Goal: Task Accomplishment & Management: Use online tool/utility

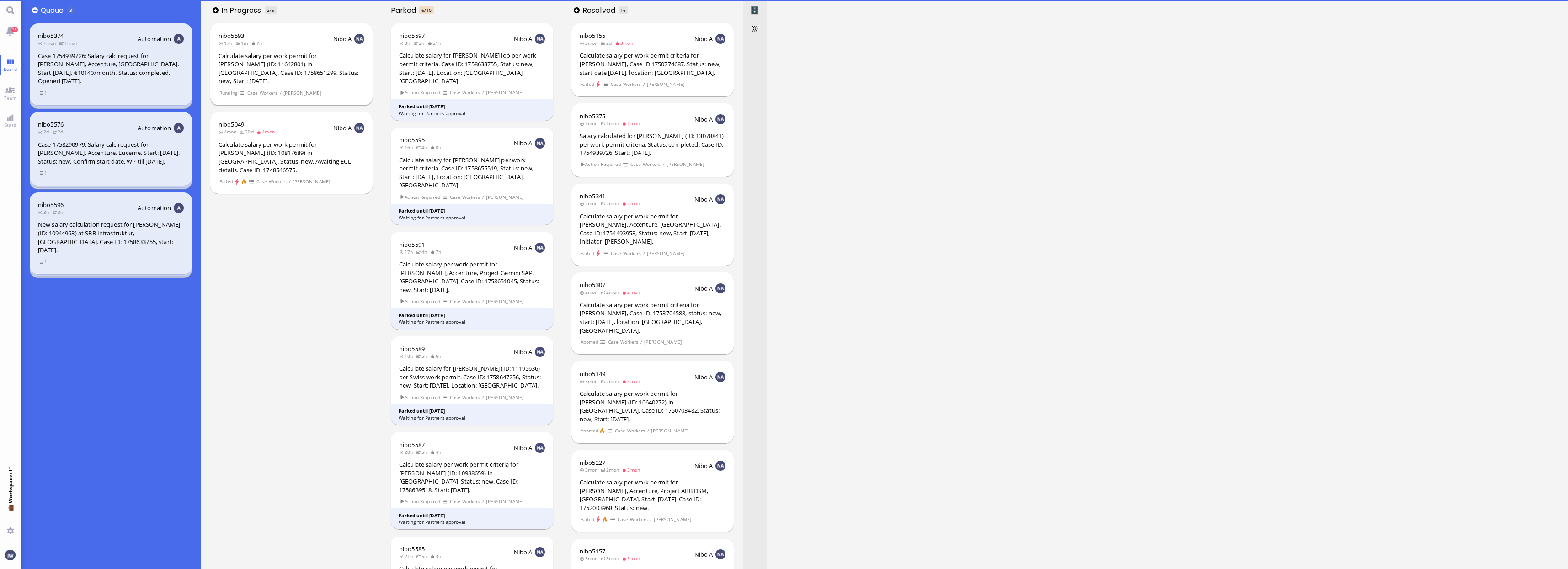
click at [275, 58] on div "Calculate salary per work permit for [PERSON_NAME] (ID: 11642801) in [GEOGRAPHI…" at bounding box center [292, 69] width 146 height 34
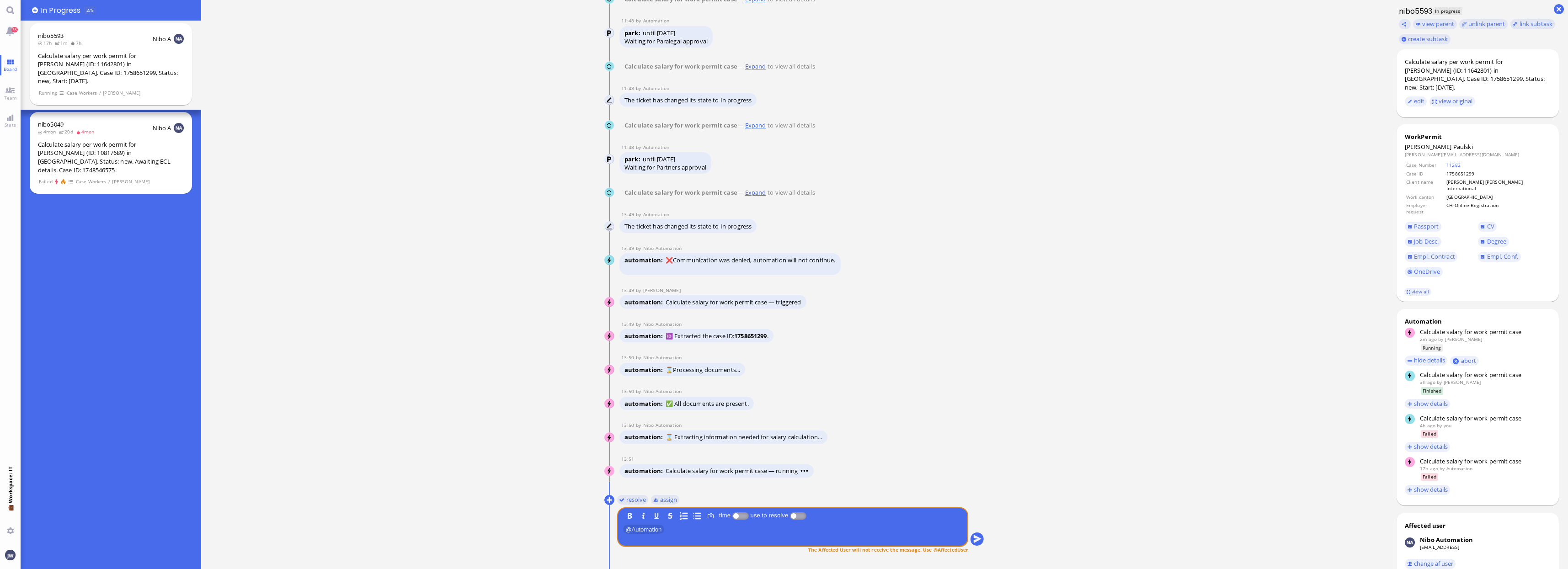
click at [764, 194] on link "Expand" at bounding box center [755, 192] width 24 height 9
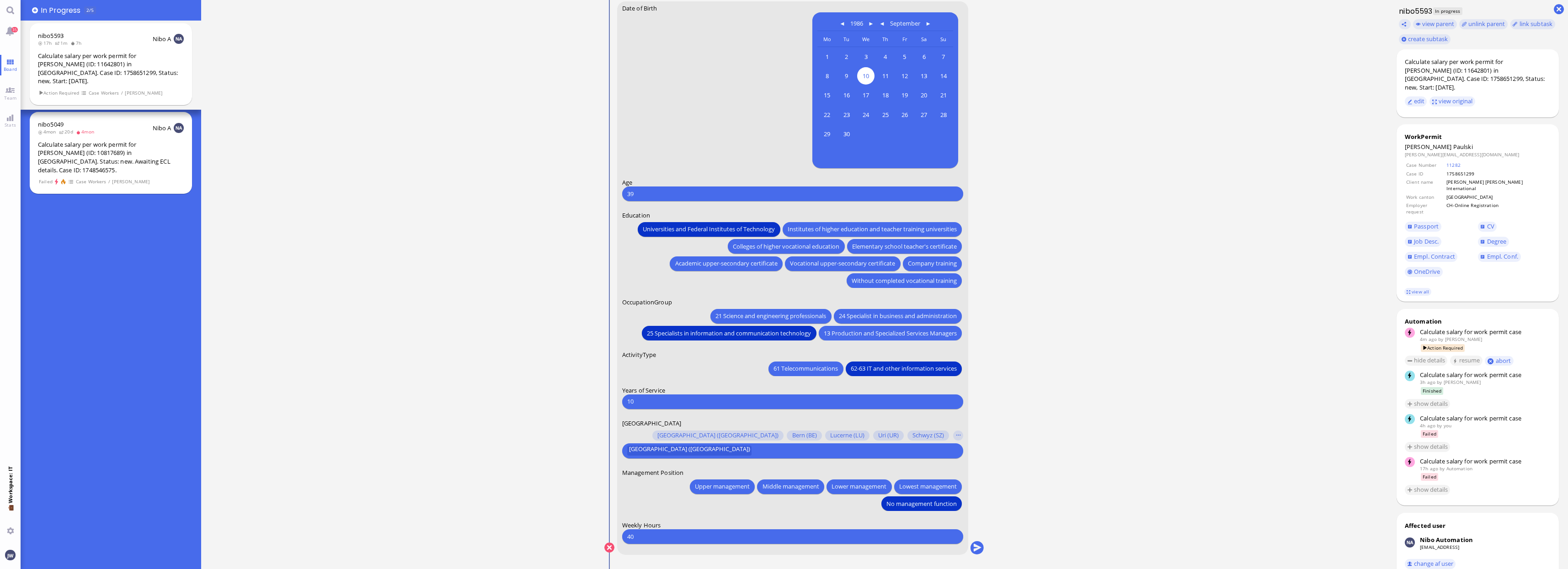
click at [644, 402] on input "10" at bounding box center [793, 402] width 331 height 10
type input "11"
click at [1038, 399] on ticket "[DATE] 20:32 by Automation Automation Calculate eligible salary for work permit…" at bounding box center [794, 284] width 1186 height 569
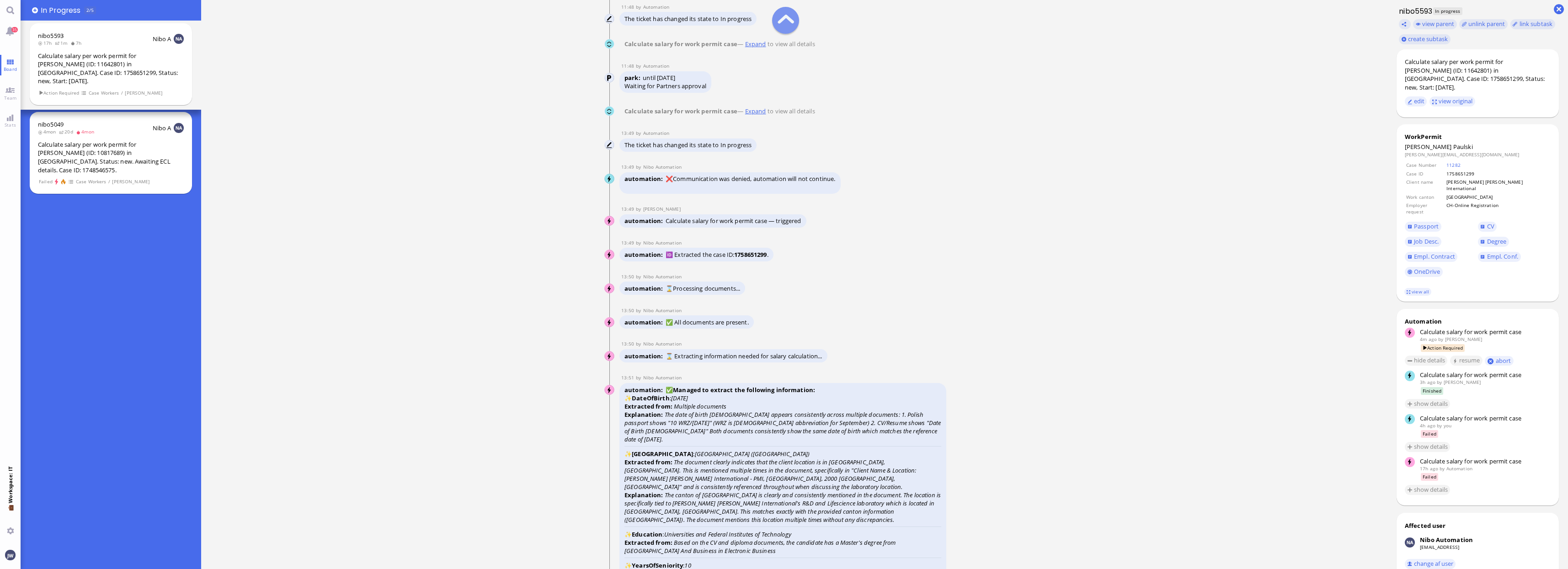
scroll to position [-1418, 0]
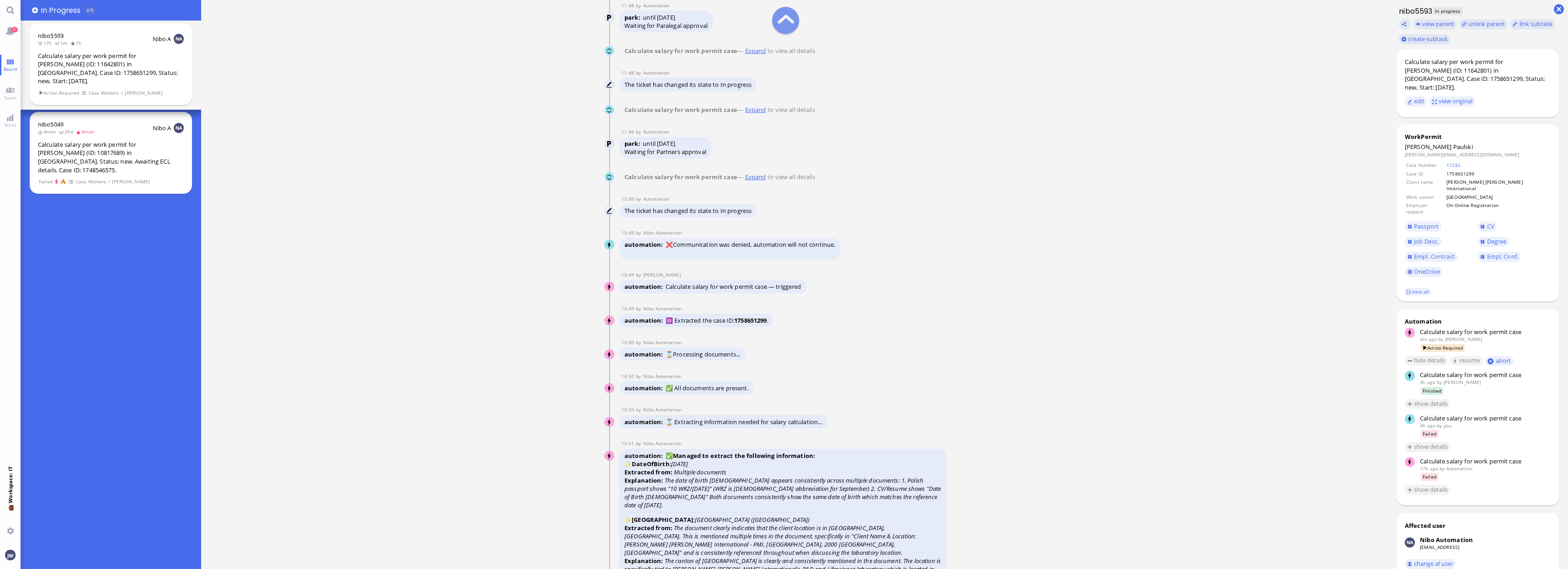
click at [761, 181] on link "Expand" at bounding box center [755, 177] width 24 height 9
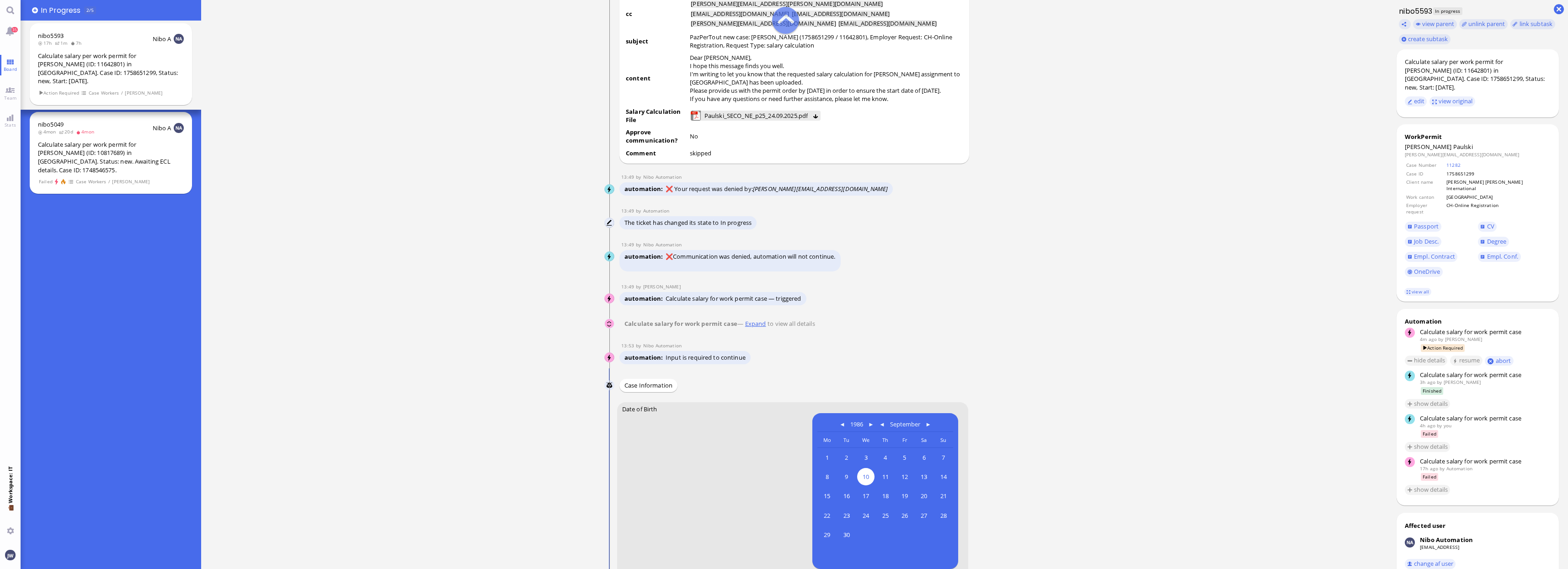
scroll to position [-514, 0]
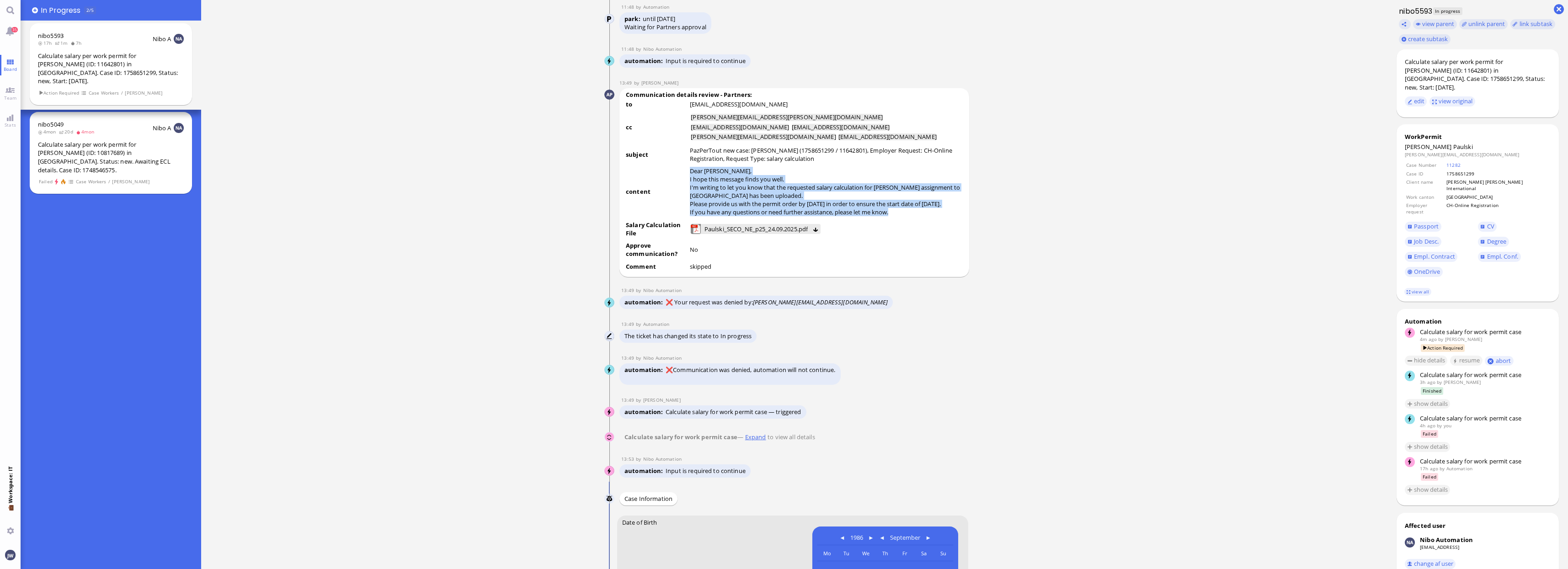
drag, startPoint x: 693, startPoint y: 164, endPoint x: 899, endPoint y: 211, distance: 211.3
click at [899, 211] on td "Dear [PERSON_NAME], I hope this message finds you well. I'm writing to let you …" at bounding box center [827, 192] width 274 height 53
copy div "Dear [PERSON_NAME], I hope this message finds you well. I'm writing to let you …"
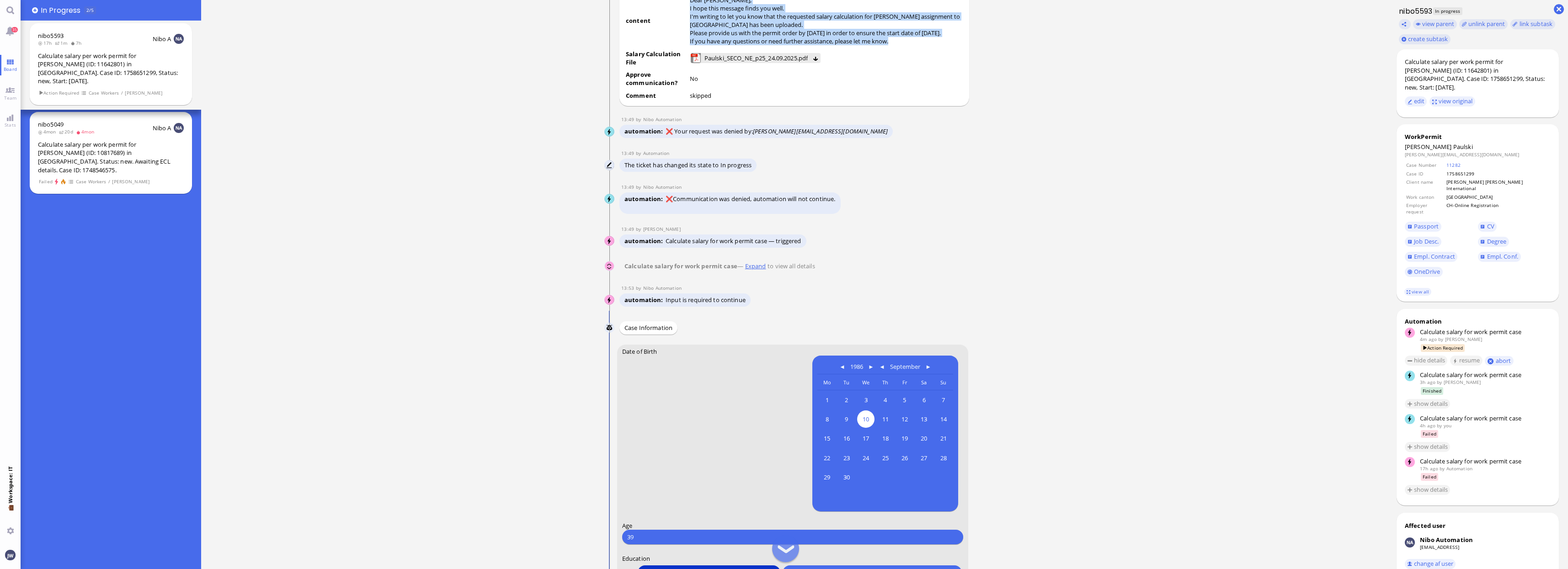
scroll to position [0, 0]
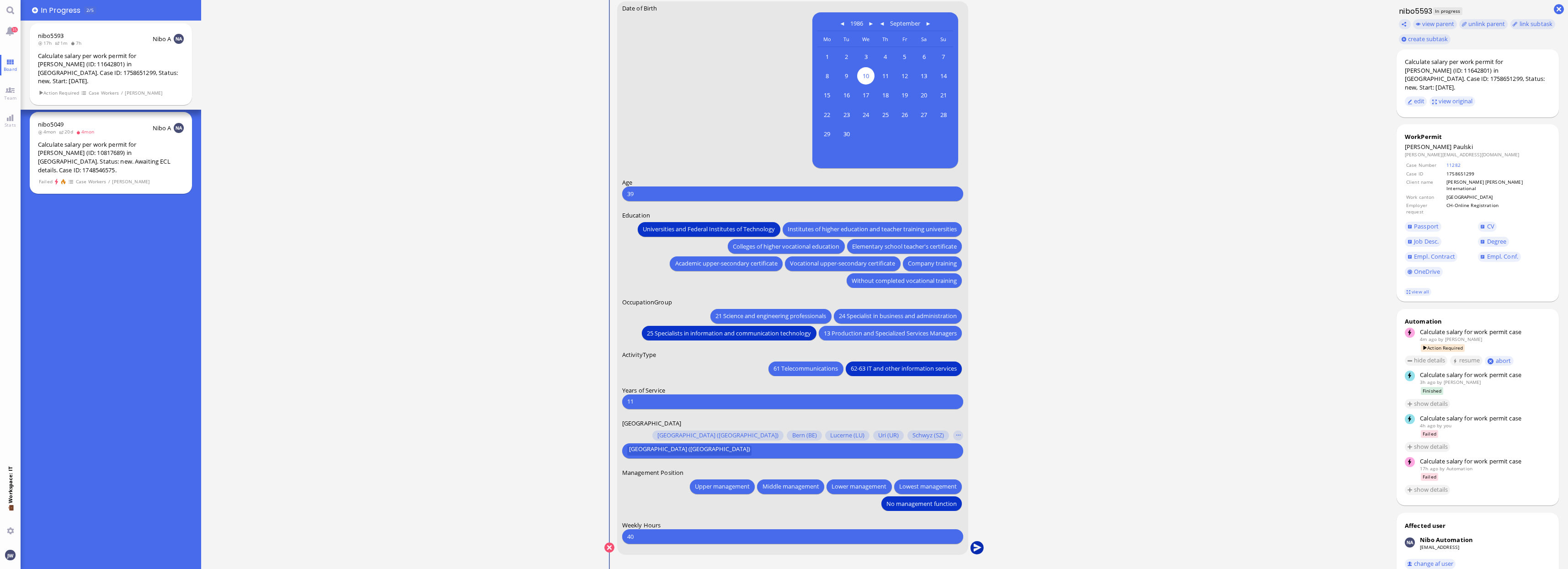
click at [981, 548] on button "submit" at bounding box center [977, 548] width 14 height 14
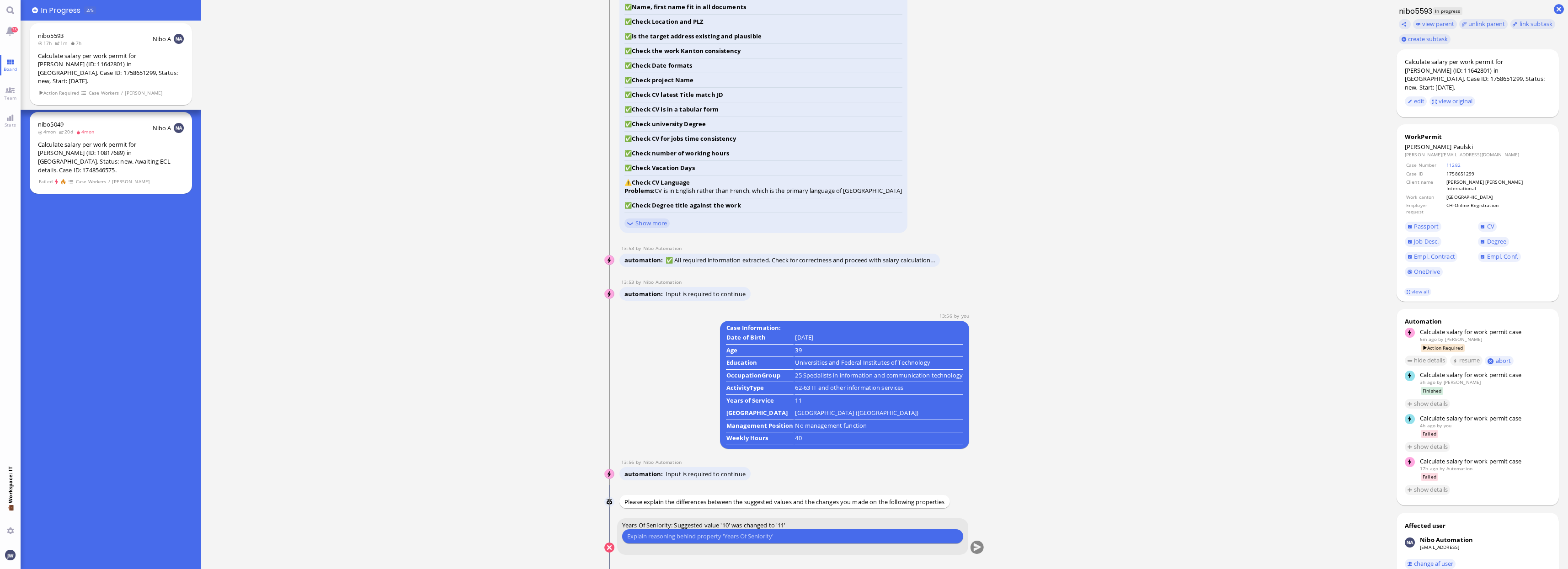
click at [744, 537] on input "text" at bounding box center [793, 536] width 331 height 10
type input "He started working for Accenture in [DATE]."
click at [975, 546] on button "submit" at bounding box center [977, 548] width 14 height 14
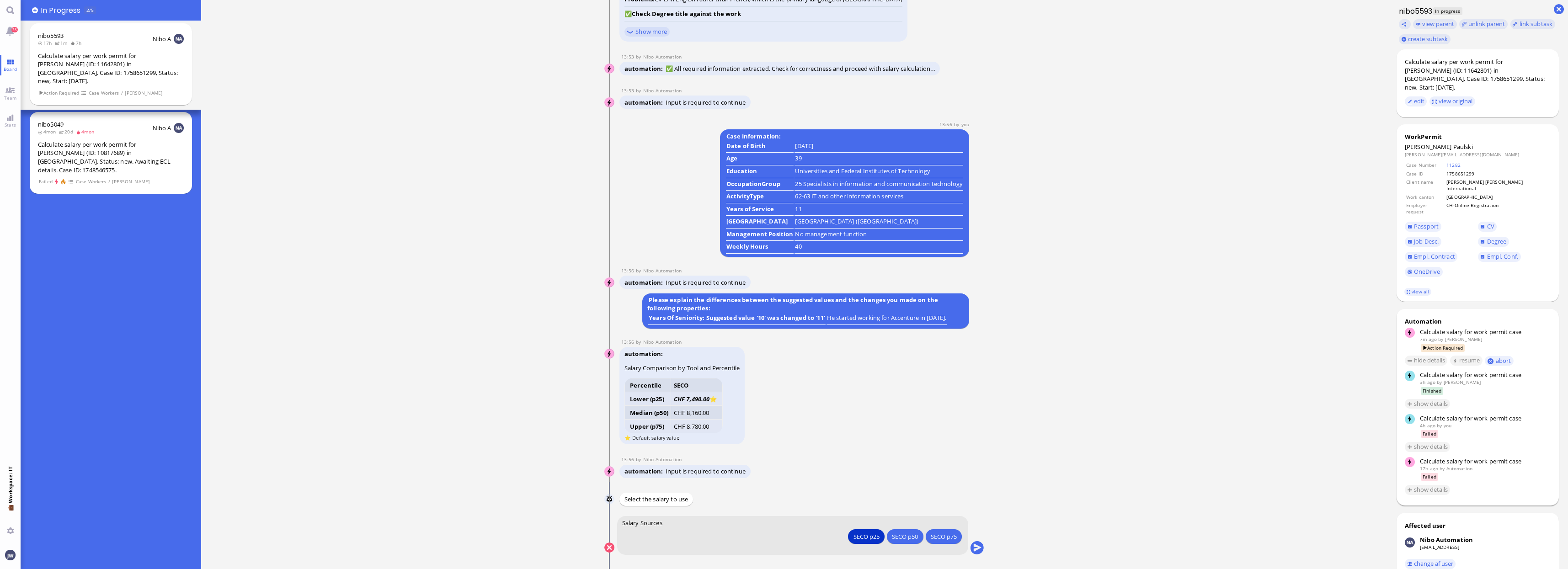
drag, startPoint x: 1310, startPoint y: 462, endPoint x: 1261, endPoint y: 449, distance: 50.7
click at [1310, 462] on ticket "[DATE] 20:32 by Automation Automation Calculate eligible salary for work permit…" at bounding box center [794, 284] width 1186 height 569
click at [973, 549] on button "submit" at bounding box center [977, 548] width 14 height 14
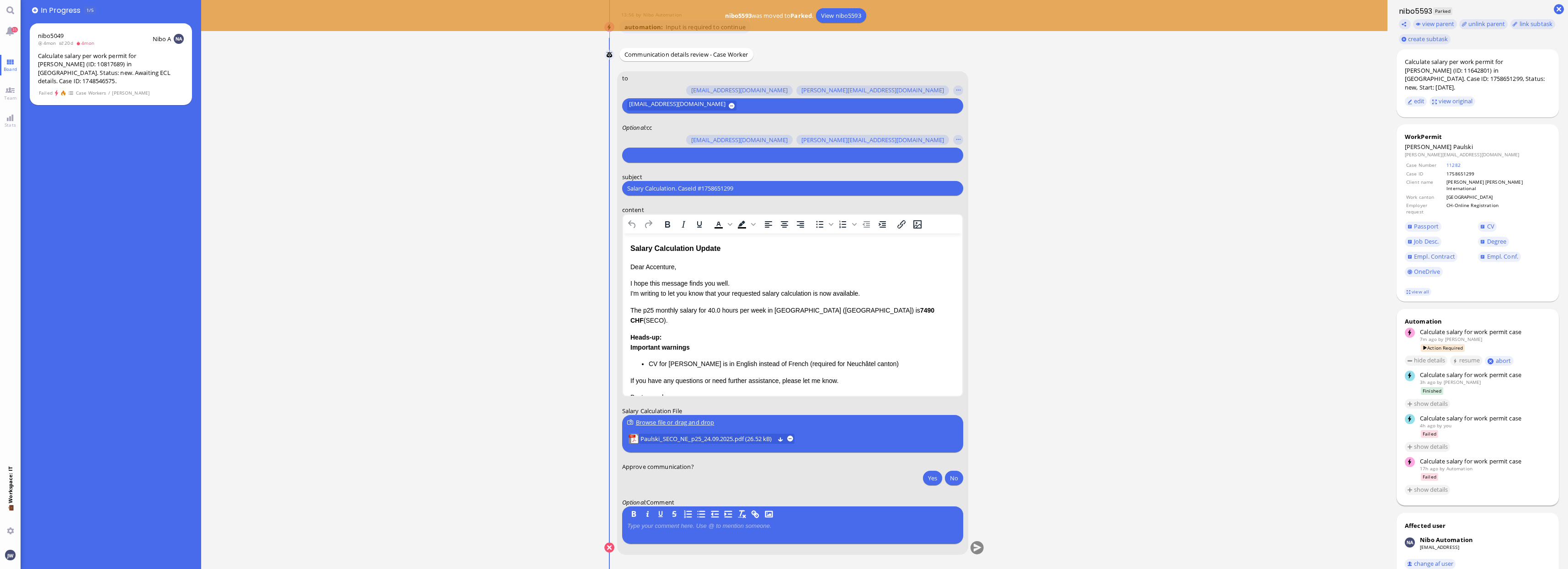
click at [635, 251] on div "Salary Calculation Update" at bounding box center [792, 249] width 324 height 12
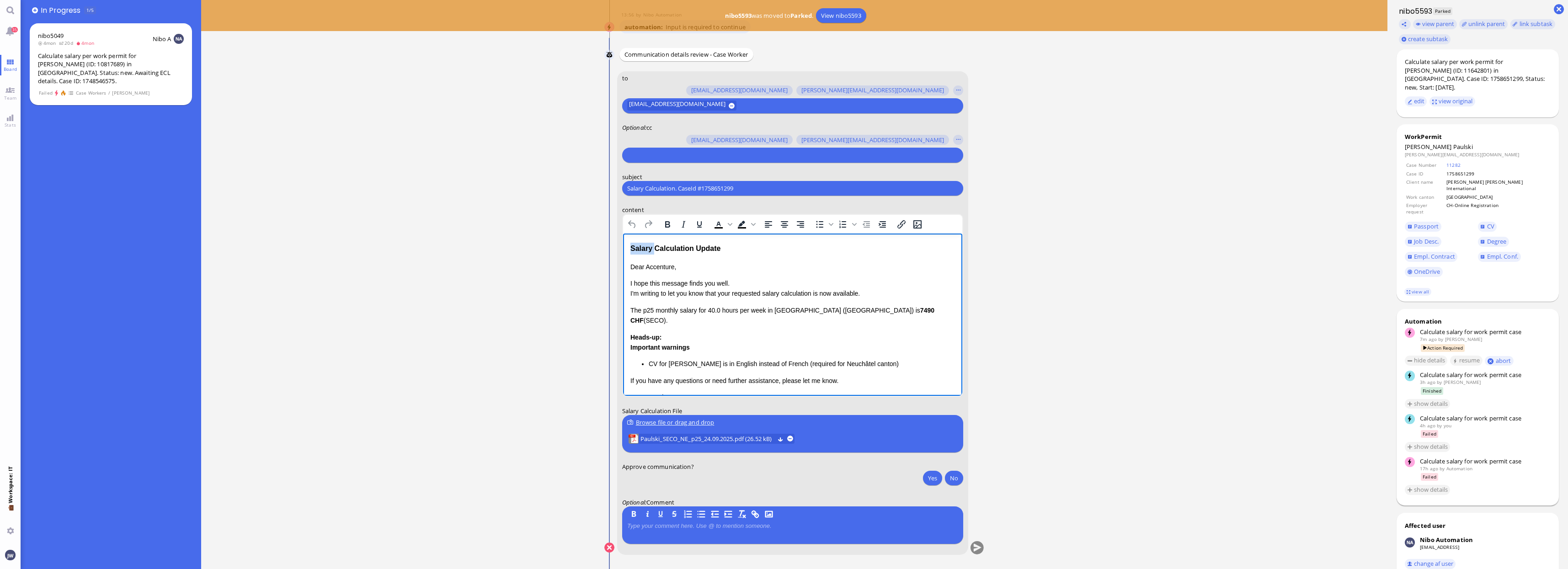
click at [635, 251] on div "Salary Calculation Update" at bounding box center [792, 249] width 324 height 12
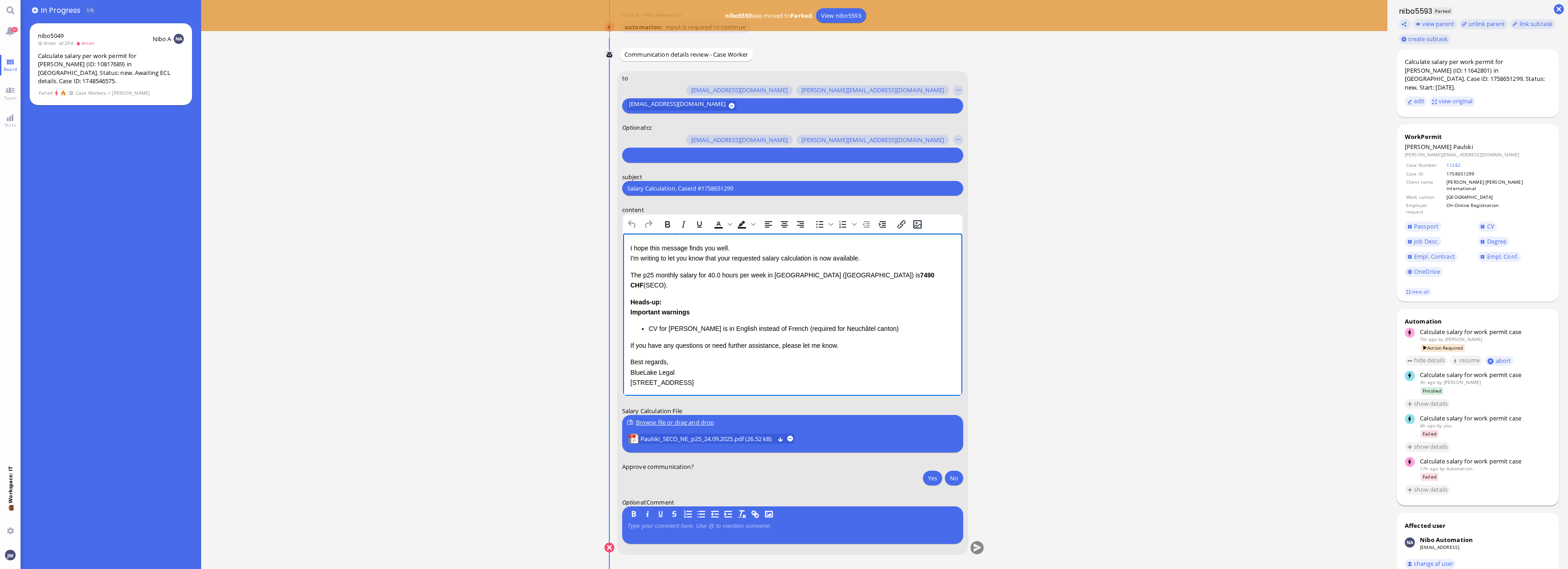
scroll to position [45, 0]
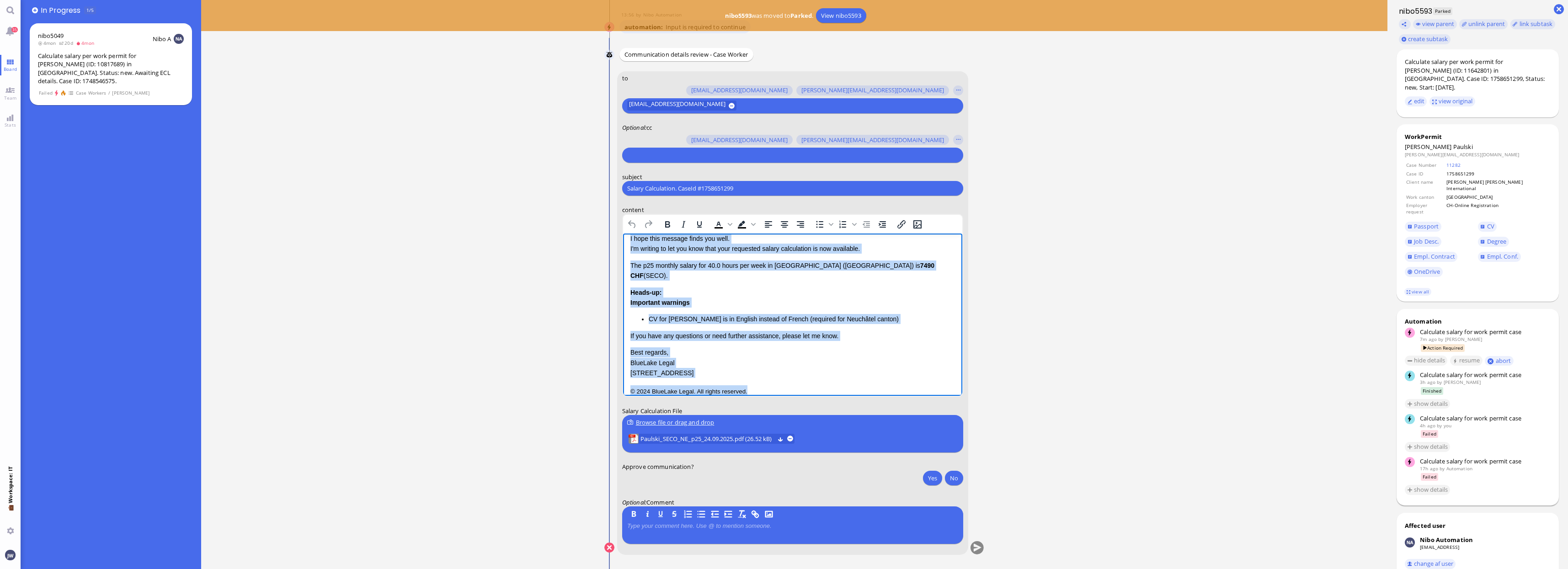
click at [811, 374] on div "Salary Calculation Update Dear Accenture, I hope this message finds you well. I…" at bounding box center [792, 297] width 324 height 199
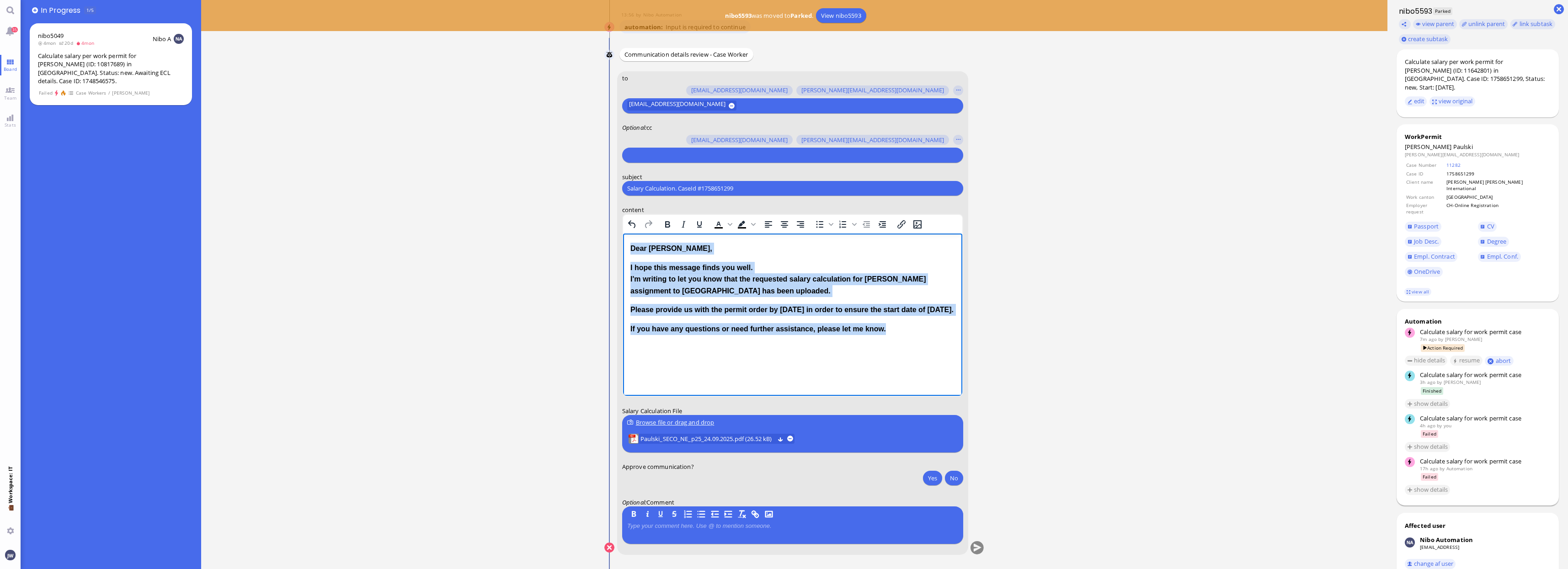
click at [630, 249] on p "Dear [PERSON_NAME]," at bounding box center [792, 249] width 324 height 12
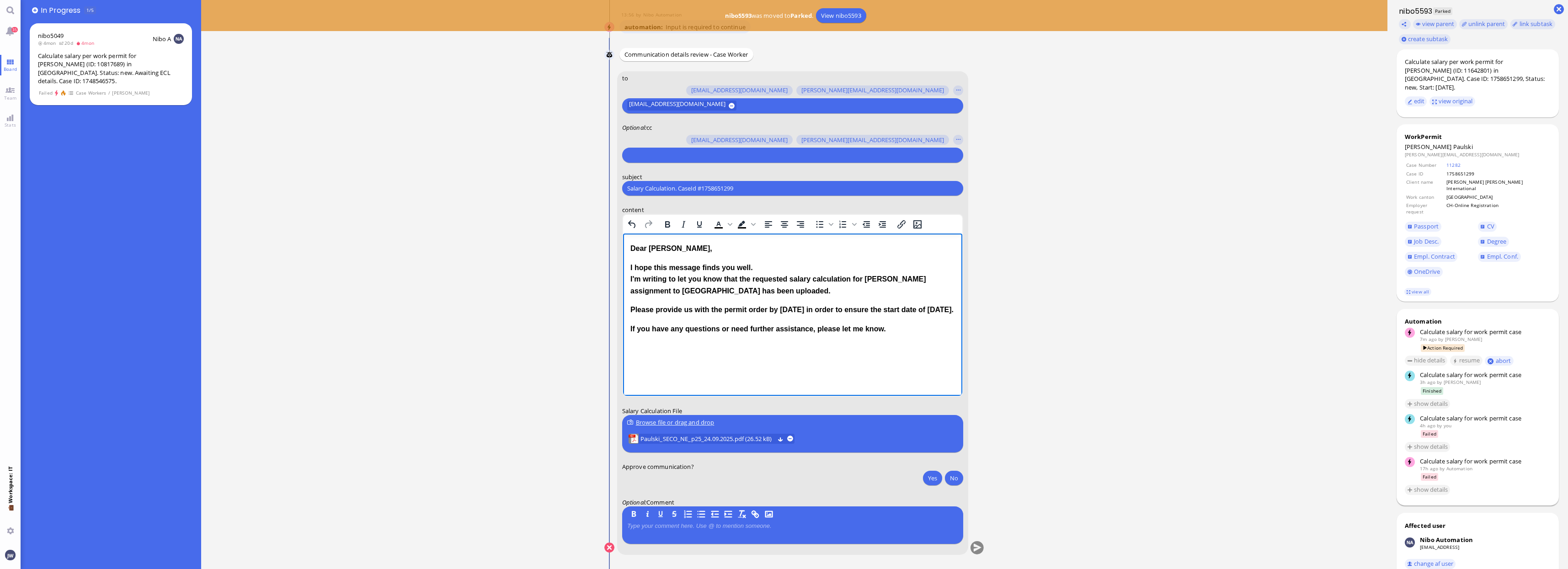
click at [664, 234] on html "Dear [PERSON_NAME], I hope this message finds you well. I'm writing to let you …" at bounding box center [792, 289] width 339 height 111
click at [646, 256] on div "Dear [PERSON_NAME], I hope this message finds you well. I'm writing to let you …" at bounding box center [792, 289] width 324 height 93
click at [670, 223] on icon "Bold" at bounding box center [667, 225] width 11 height 11
click at [684, 314] on p "Please provide us with the permit order by [DATE] in order to ensure the start …" at bounding box center [792, 310] width 324 height 12
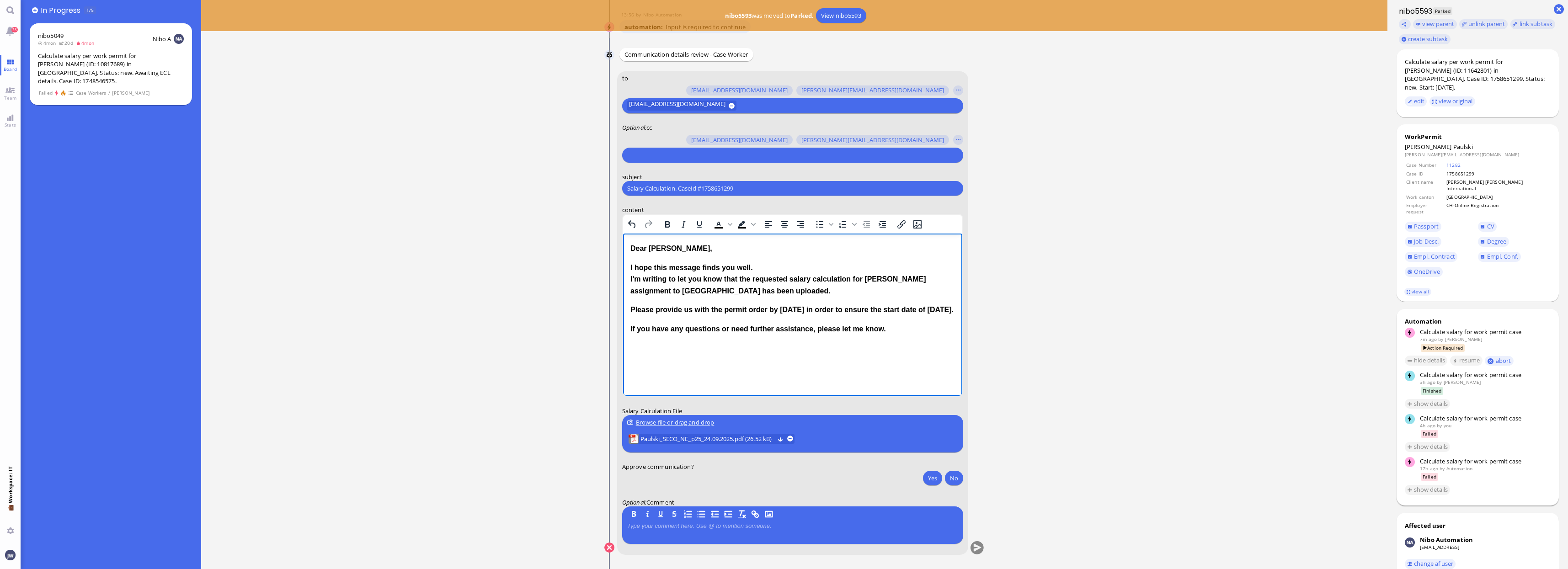
click at [708, 329] on div "Dear [PERSON_NAME], I hope this message finds you well. I'm writing to let you …" at bounding box center [792, 289] width 324 height 93
click at [682, 316] on p "Please provide us with the permit order by [DATE] in order to ensure the start …" at bounding box center [792, 310] width 324 height 12
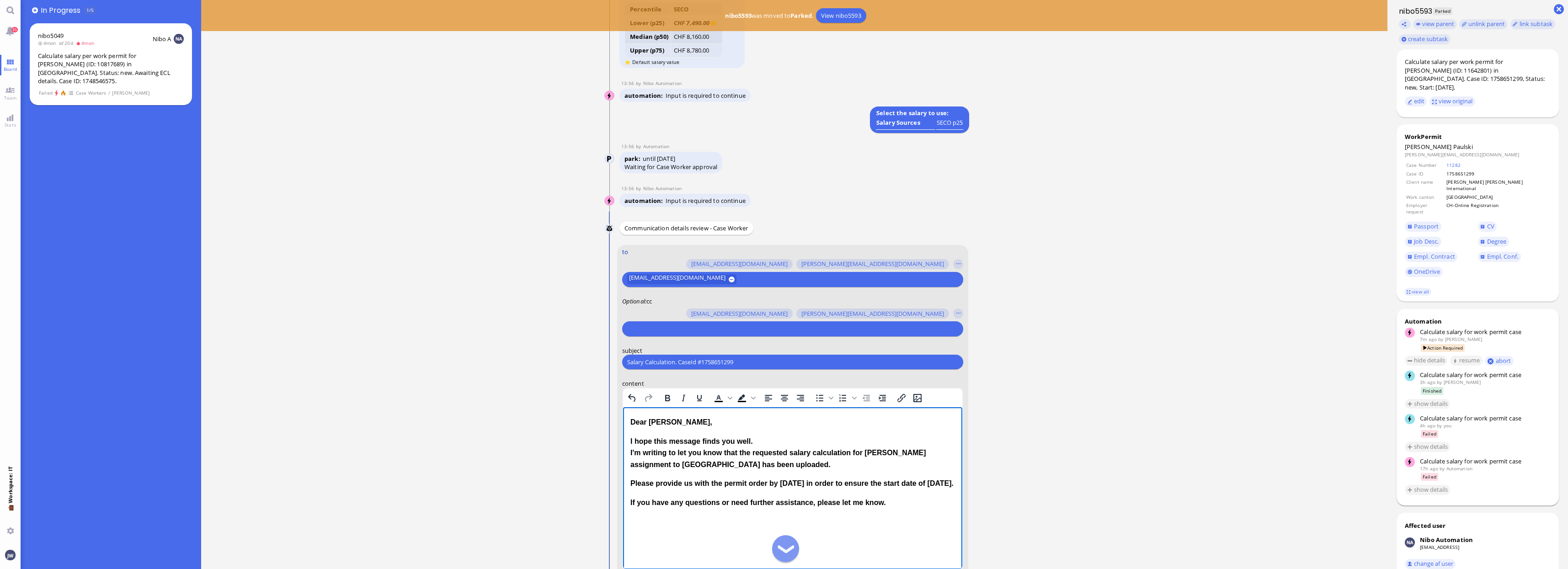
scroll to position [-172, 0]
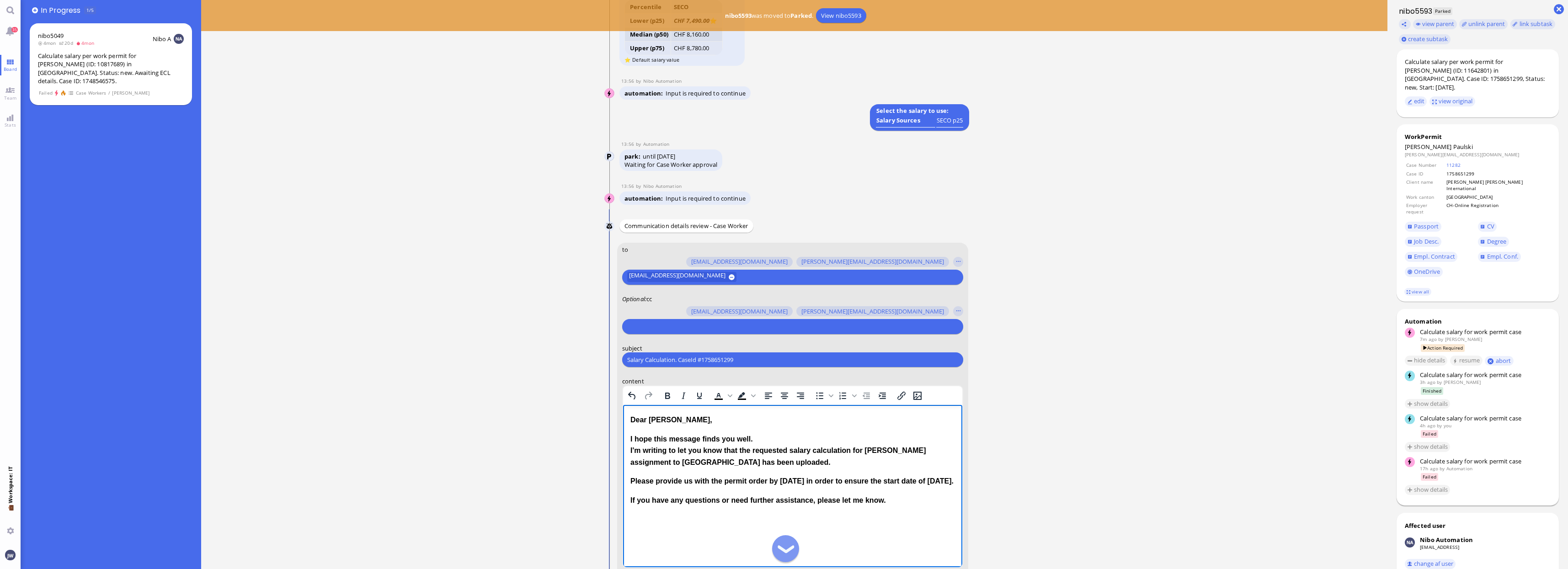
click at [892, 449] on p "I hope this message finds you well. I'm writing to let you know that the reques…" at bounding box center [792, 451] width 324 height 35
click at [1429, 133] on div "WorkPermit" at bounding box center [1478, 137] width 146 height 9
click at [1453, 142] on span "Paulski" at bounding box center [1463, 147] width 19 height 9
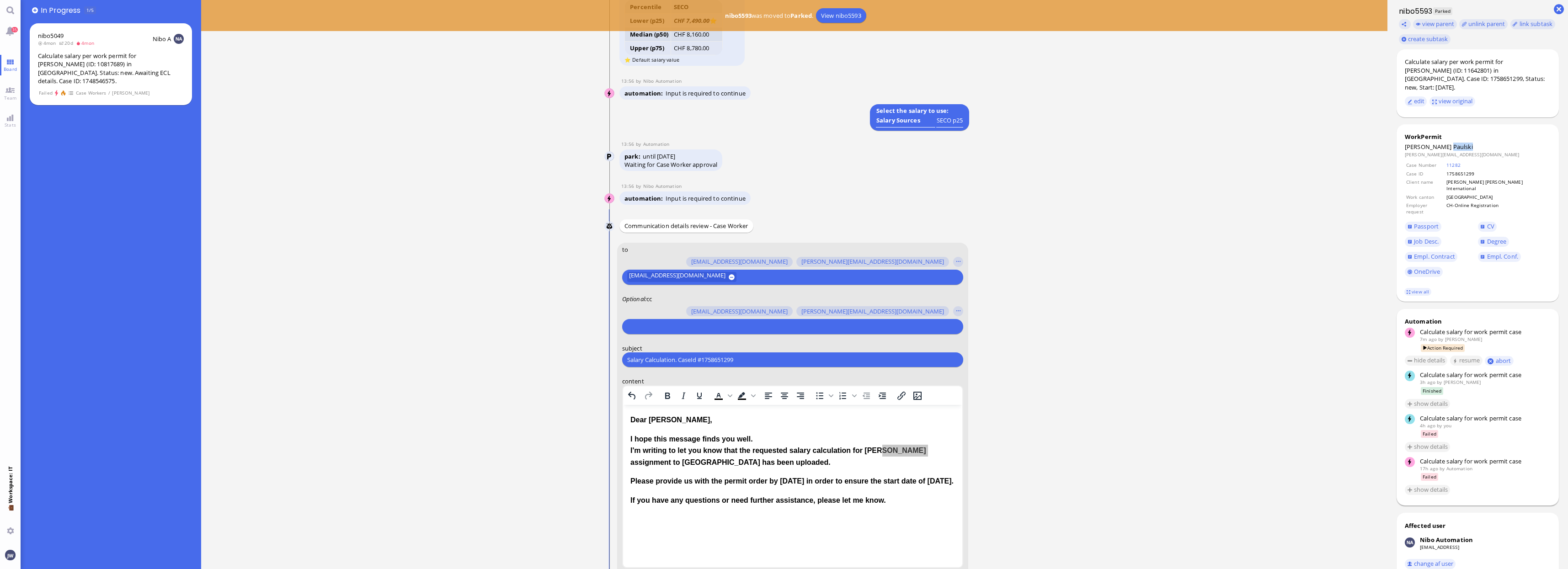
copy span "Paulski"
click at [651, 328] on input "text" at bounding box center [791, 327] width 329 height 10
click at [658, 352] on label "subject" at bounding box center [793, 349] width 341 height 9
click at [662, 358] on input "Salary Calculation. CaseId #1758651299" at bounding box center [793, 360] width 331 height 10
paste input "PazPerTout new case: [PERSON_NAME] (1758651299 / 11642801), Employer Request: C…"
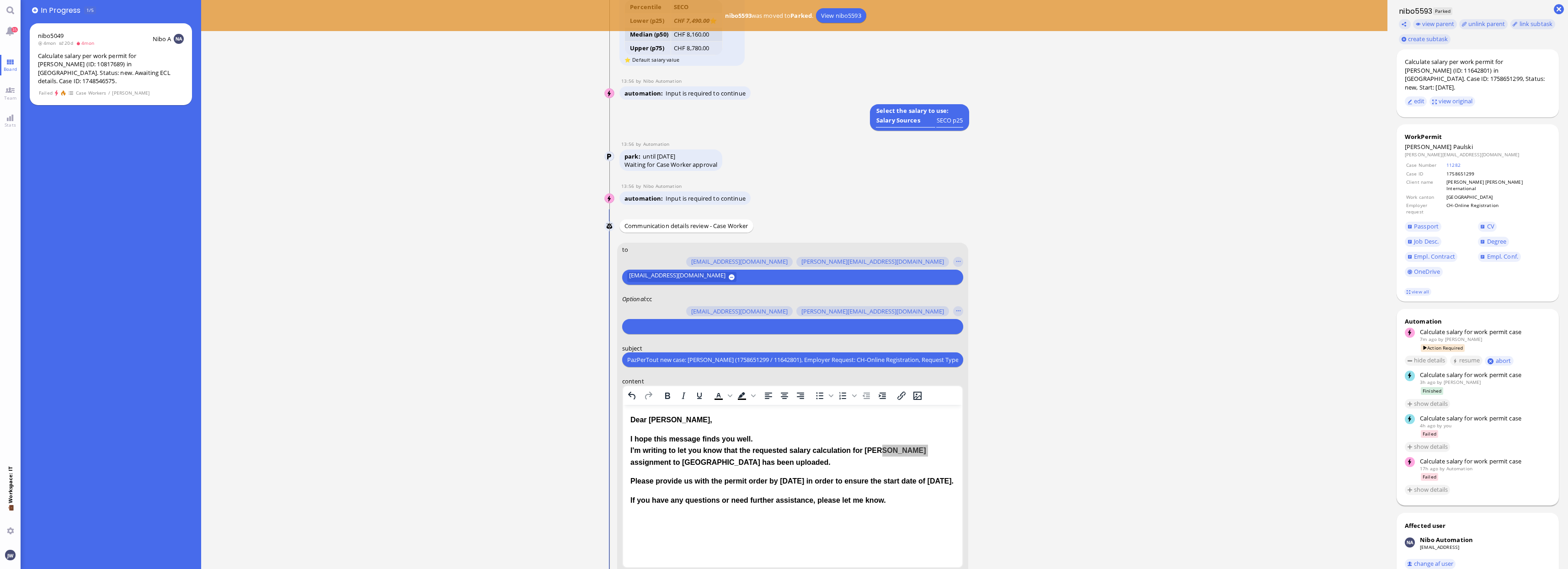
scroll to position [0, 52]
type input "PazPerTout new case: [PERSON_NAME] (1758651299 / 11642801), Employer Request: C…"
click at [654, 326] on input "text" at bounding box center [791, 327] width 329 height 10
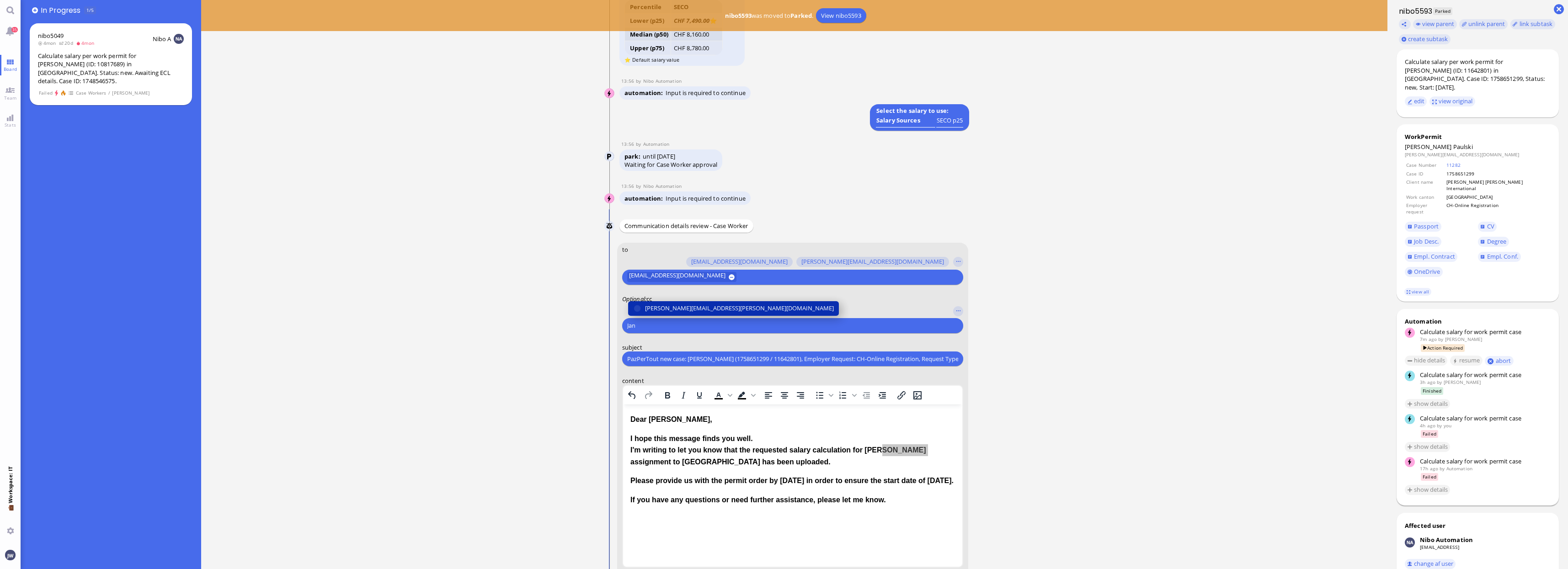
type input "Jan"
click at [662, 312] on span "[PERSON_NAME][EMAIL_ADDRESS][PERSON_NAME][DOMAIN_NAME]" at bounding box center [740, 309] width 189 height 10
type input "den"
click at [662, 312] on span "[EMAIL_ADDRESS][DOMAIN_NAME]" at bounding box center [693, 309] width 96 height 10
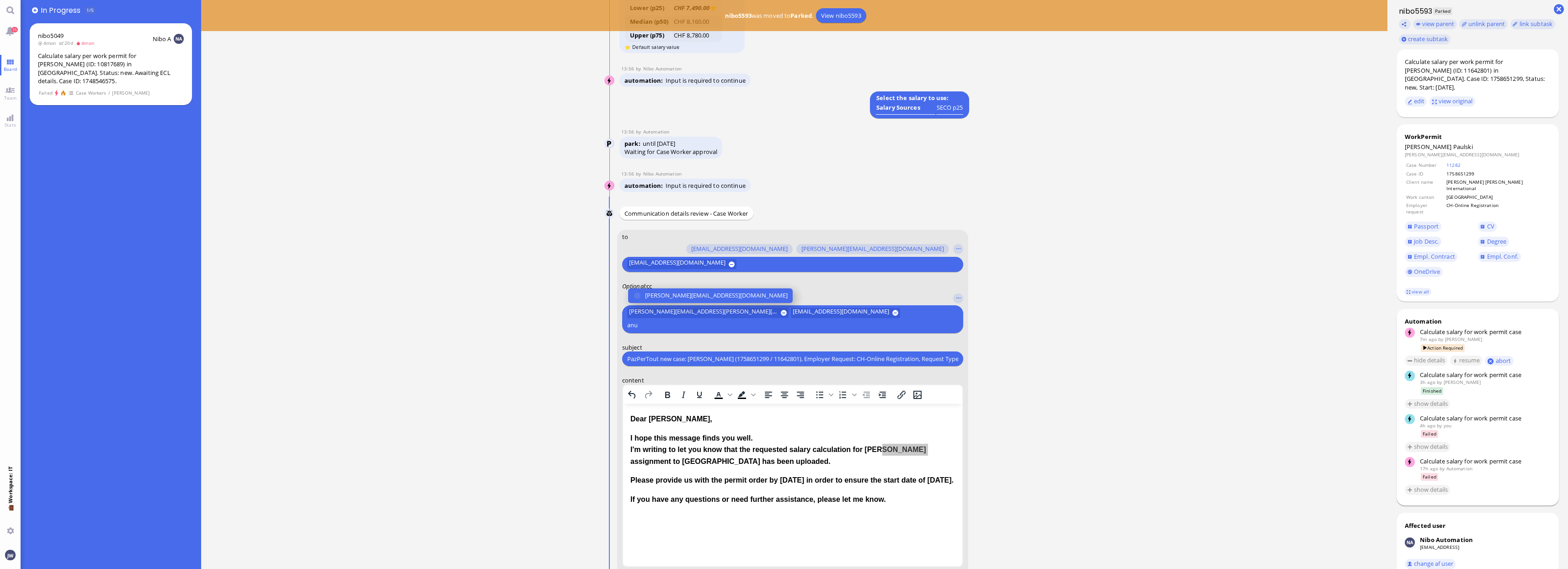
type input "anu"
click at [665, 300] on span "[PERSON_NAME][EMAIL_ADDRESS][DOMAIN_NAME]" at bounding box center [716, 296] width 142 height 10
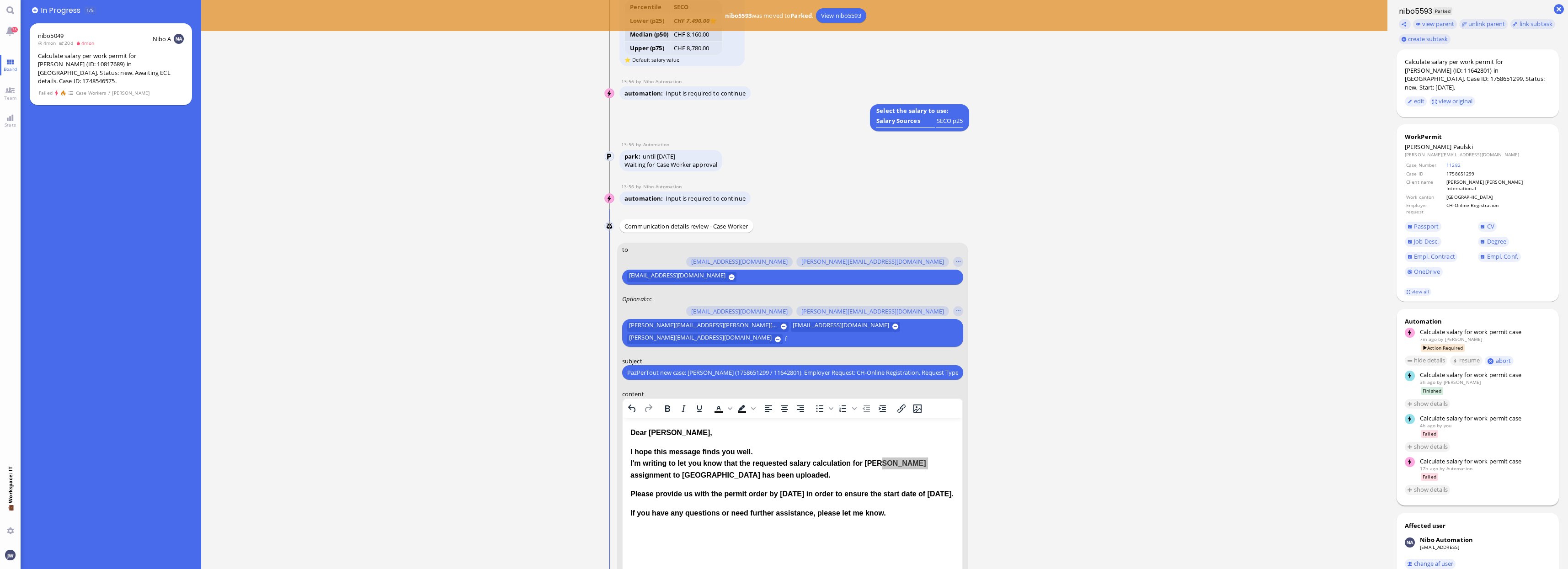
scroll to position [-183, 0]
type input "fabie"
click at [663, 310] on span "[EMAIL_ADDRESS][DOMAIN_NAME]" at bounding box center [693, 309] width 96 height 10
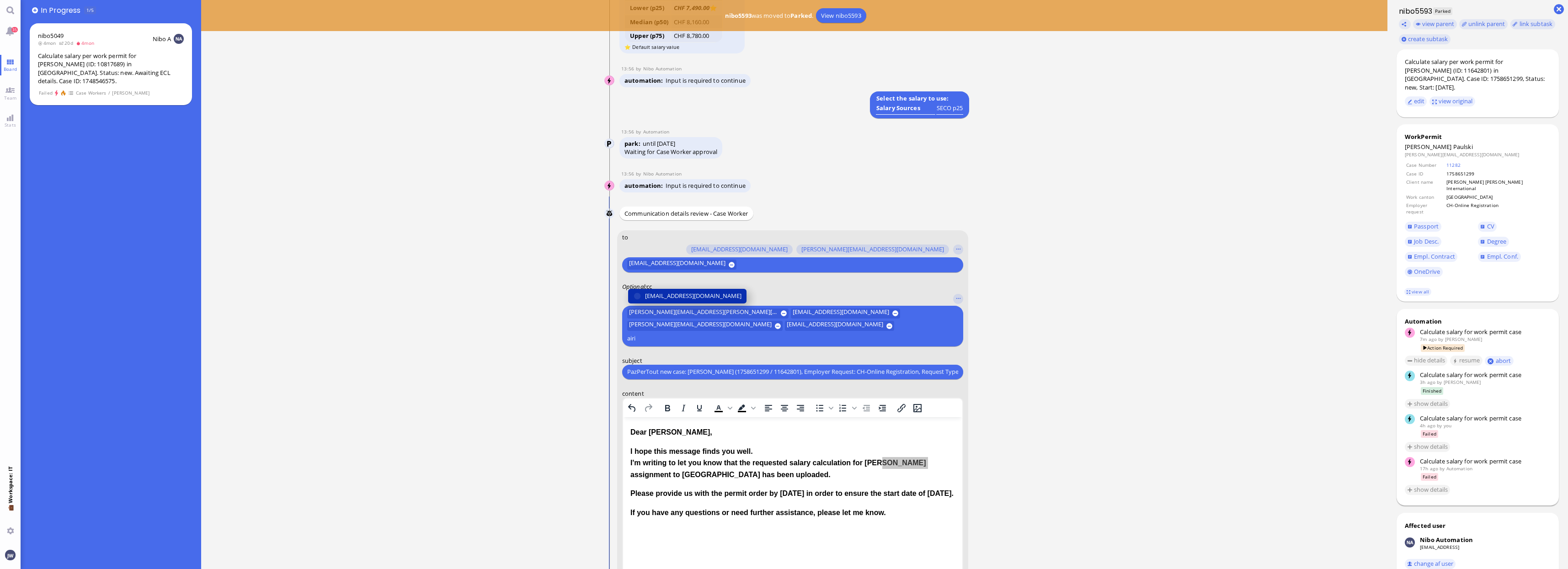
type input "airi"
click at [663, 301] on span "[EMAIL_ADDRESS][DOMAIN_NAME]" at bounding box center [693, 296] width 96 height 10
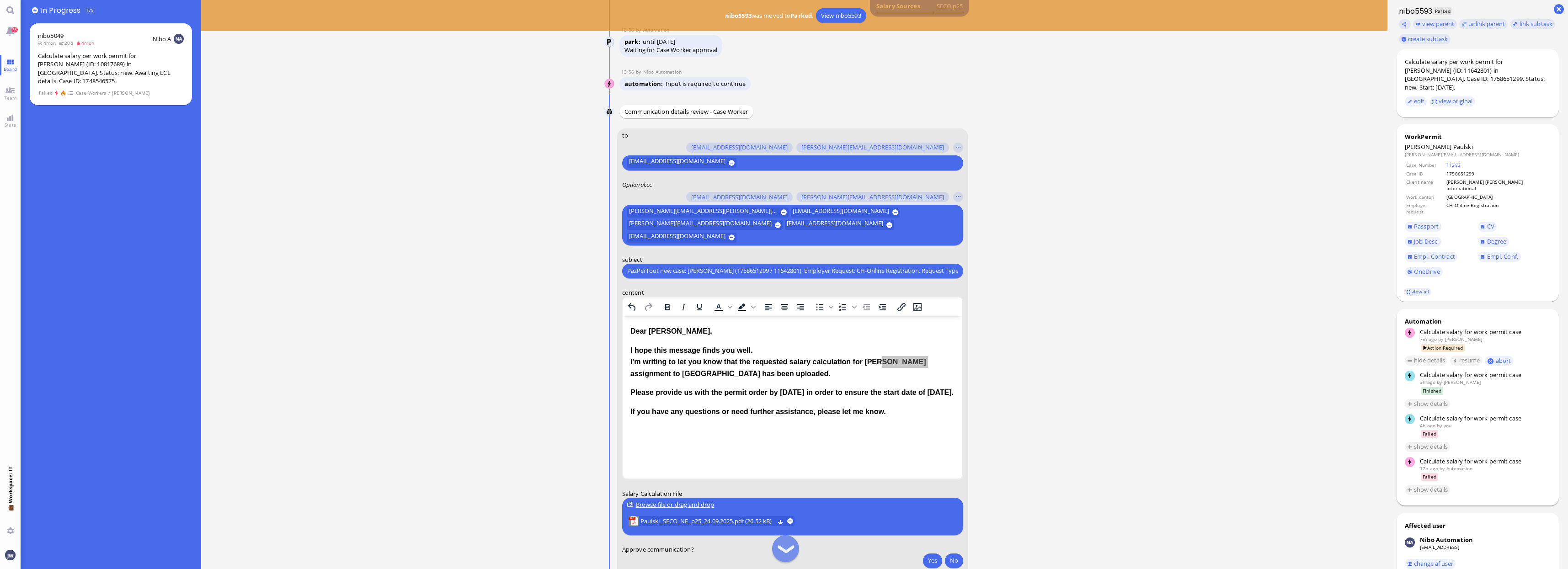
scroll to position [-25, 0]
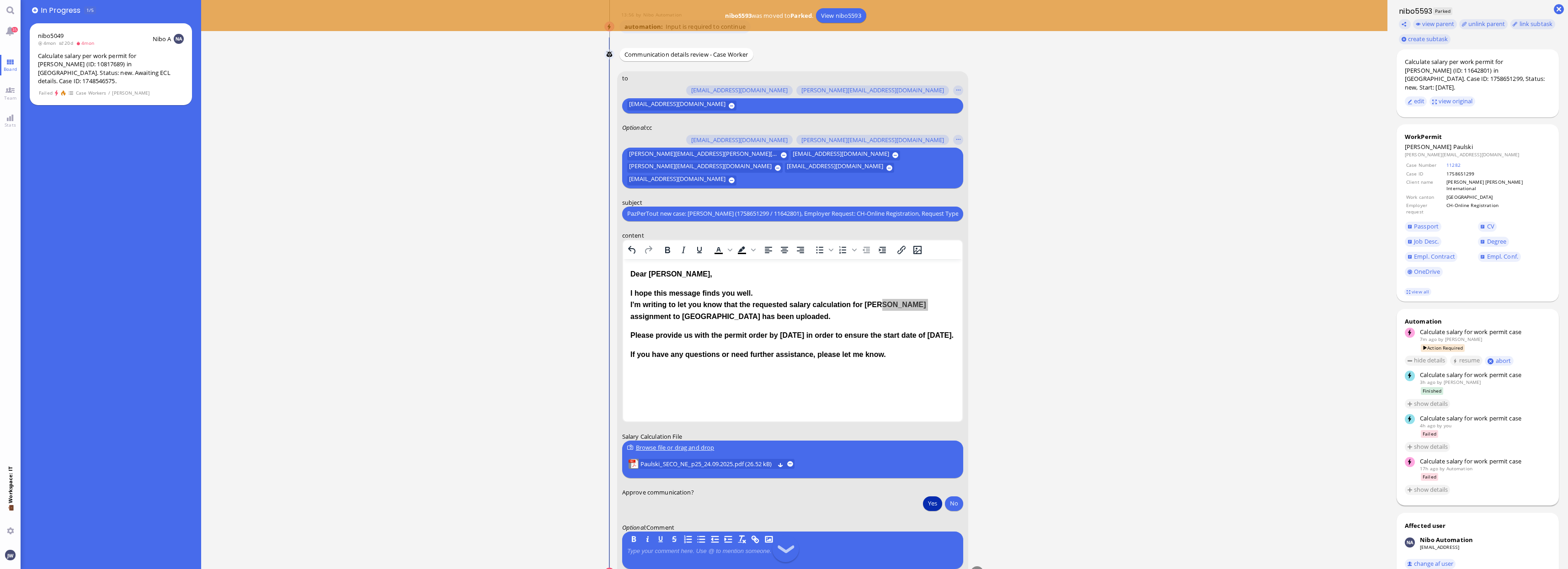
click at [932, 508] on button "Yes" at bounding box center [933, 503] width 19 height 15
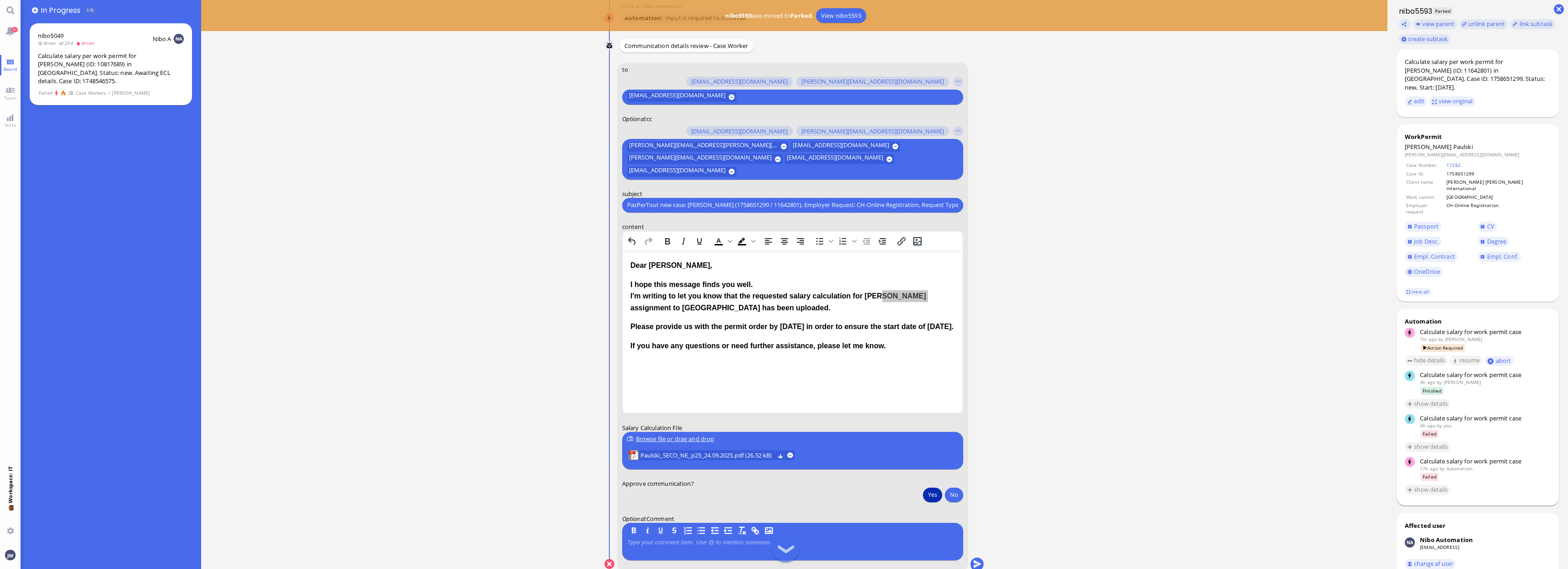
scroll to position [0, 0]
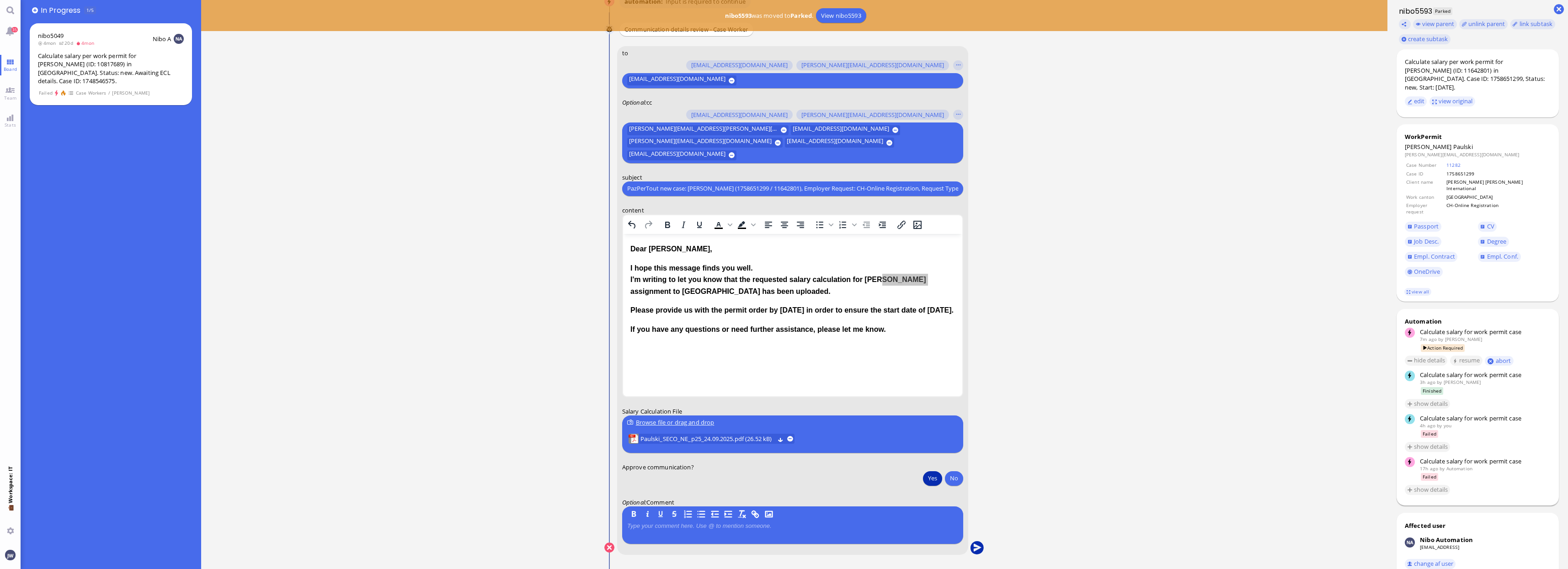
click at [979, 553] on button "submit" at bounding box center [977, 548] width 14 height 14
click at [924, 478] on button "Yes" at bounding box center [933, 478] width 19 height 15
click at [982, 550] on button "submit" at bounding box center [977, 548] width 14 height 14
click at [1113, 525] on ticket "[DATE] 20:32 by Automation Automation Calculate eligible salary for work permit…" at bounding box center [794, 284] width 1186 height 569
click at [12, 69] on span "Board" at bounding box center [10, 69] width 18 height 7
